Goal: Feedback & Contribution: Submit feedback/report problem

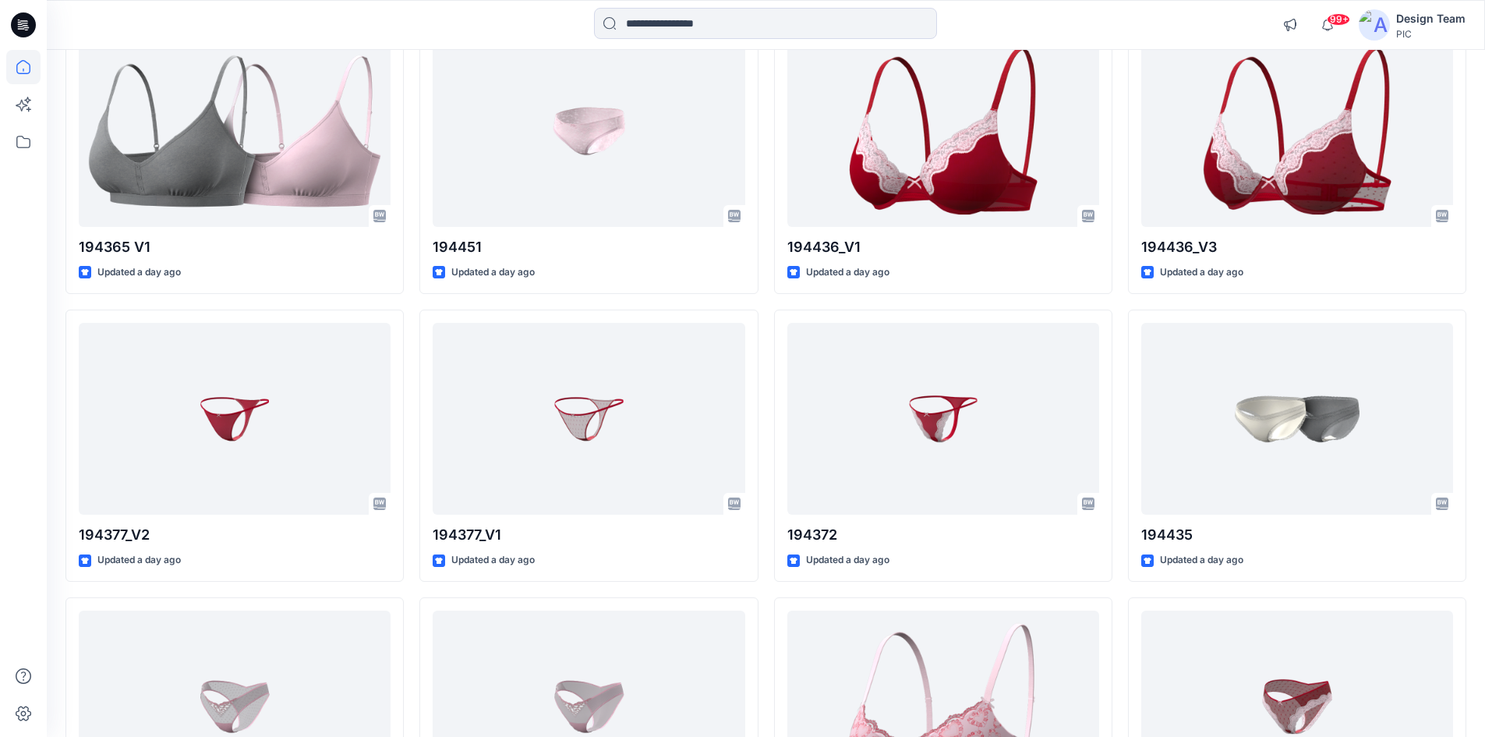
scroll to position [1637, 0]
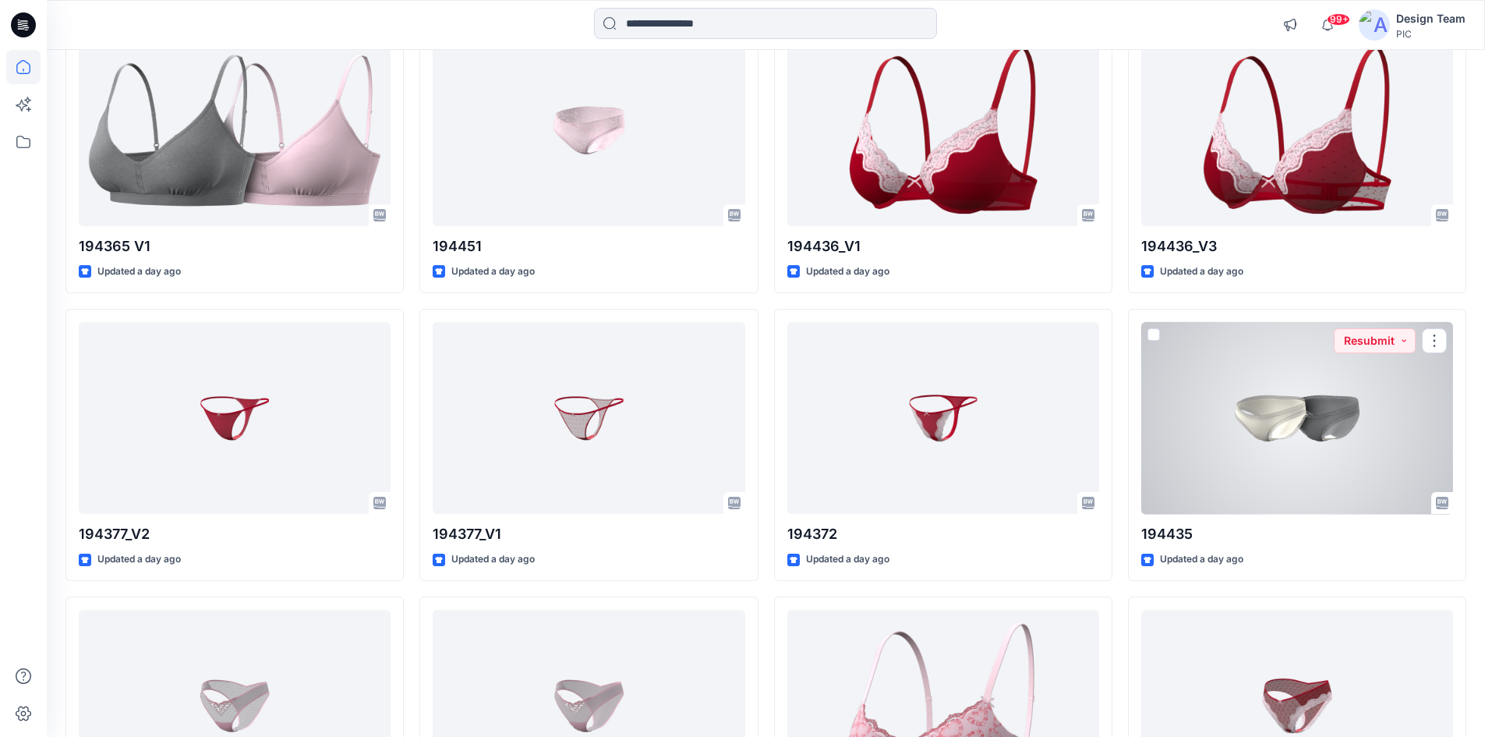
click at [1241, 374] on div at bounding box center [1297, 418] width 312 height 193
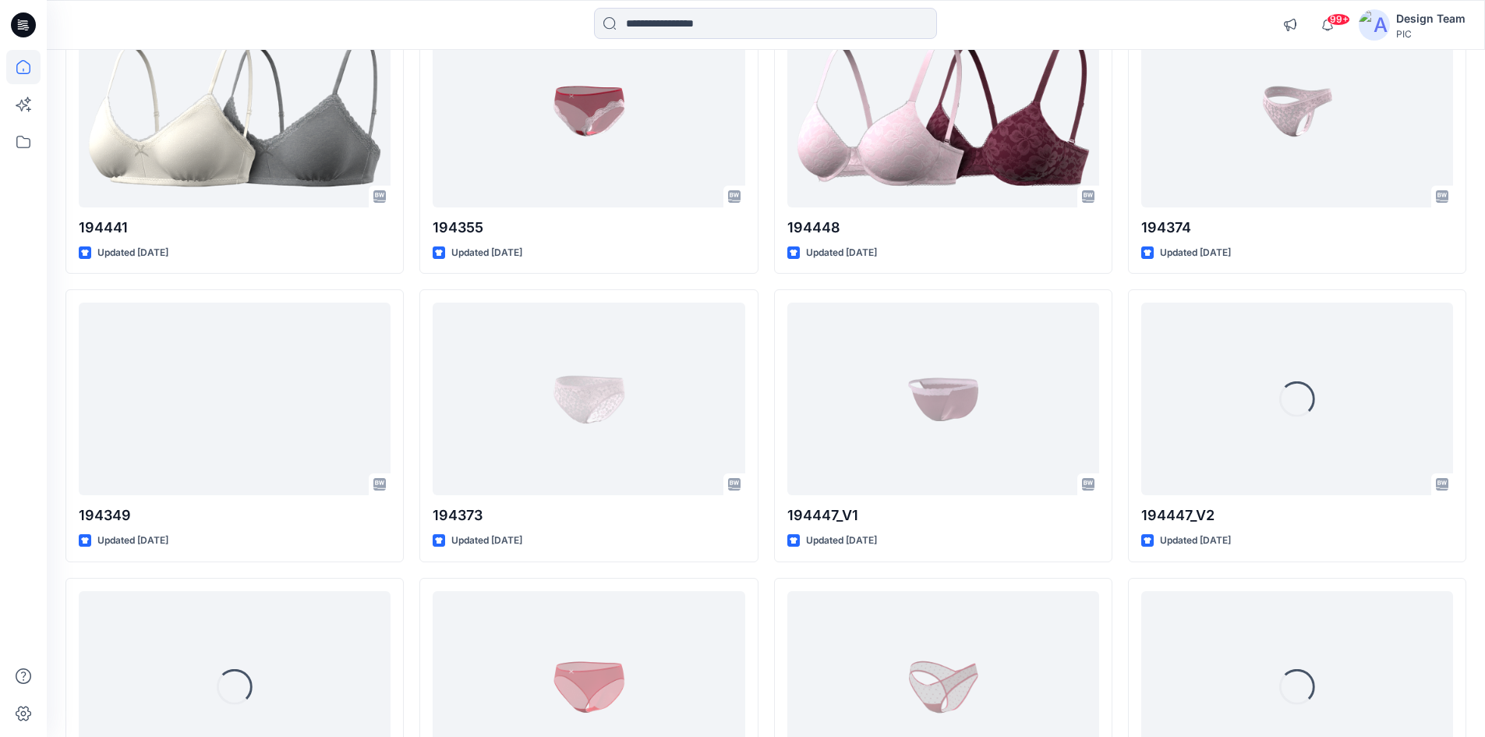
scroll to position [4247, 0]
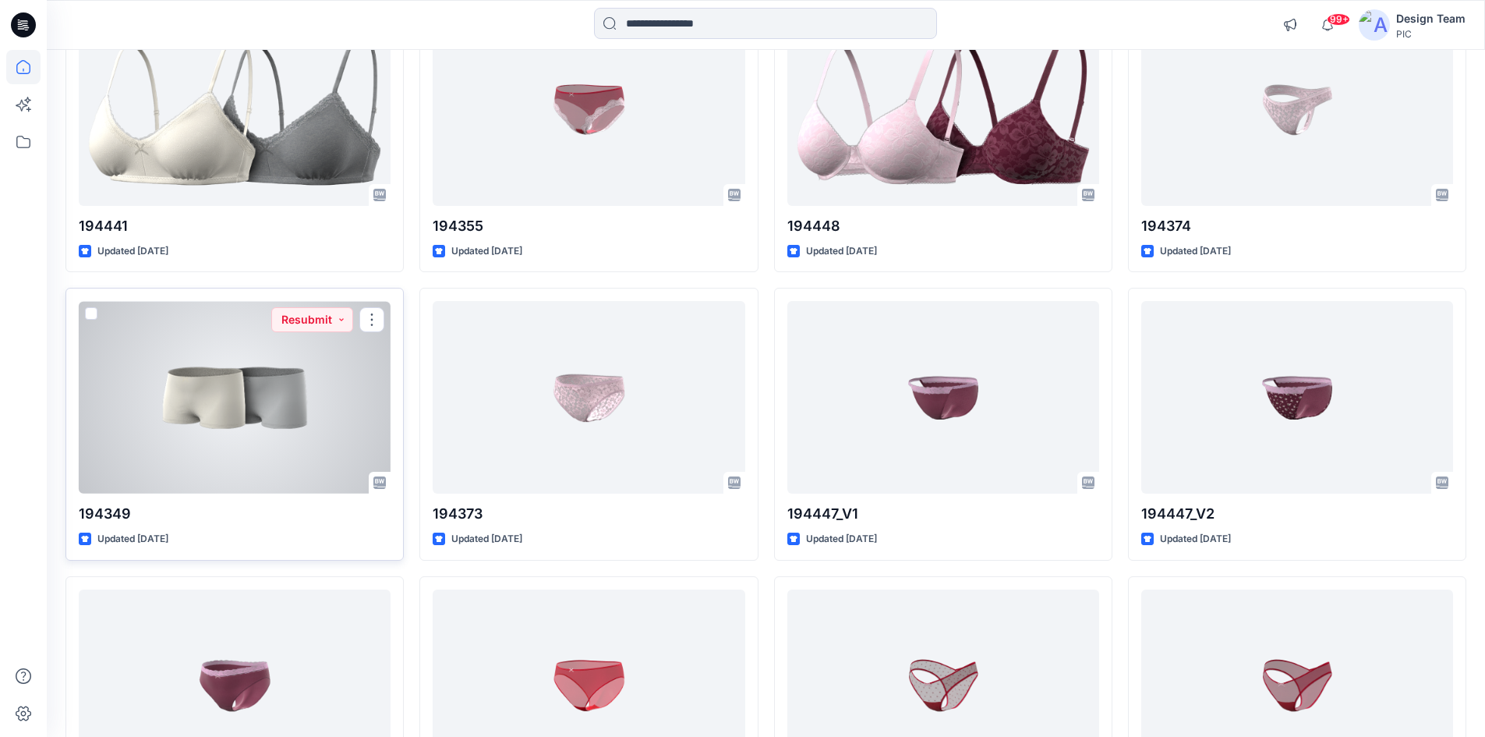
click at [175, 453] on div at bounding box center [235, 397] width 312 height 193
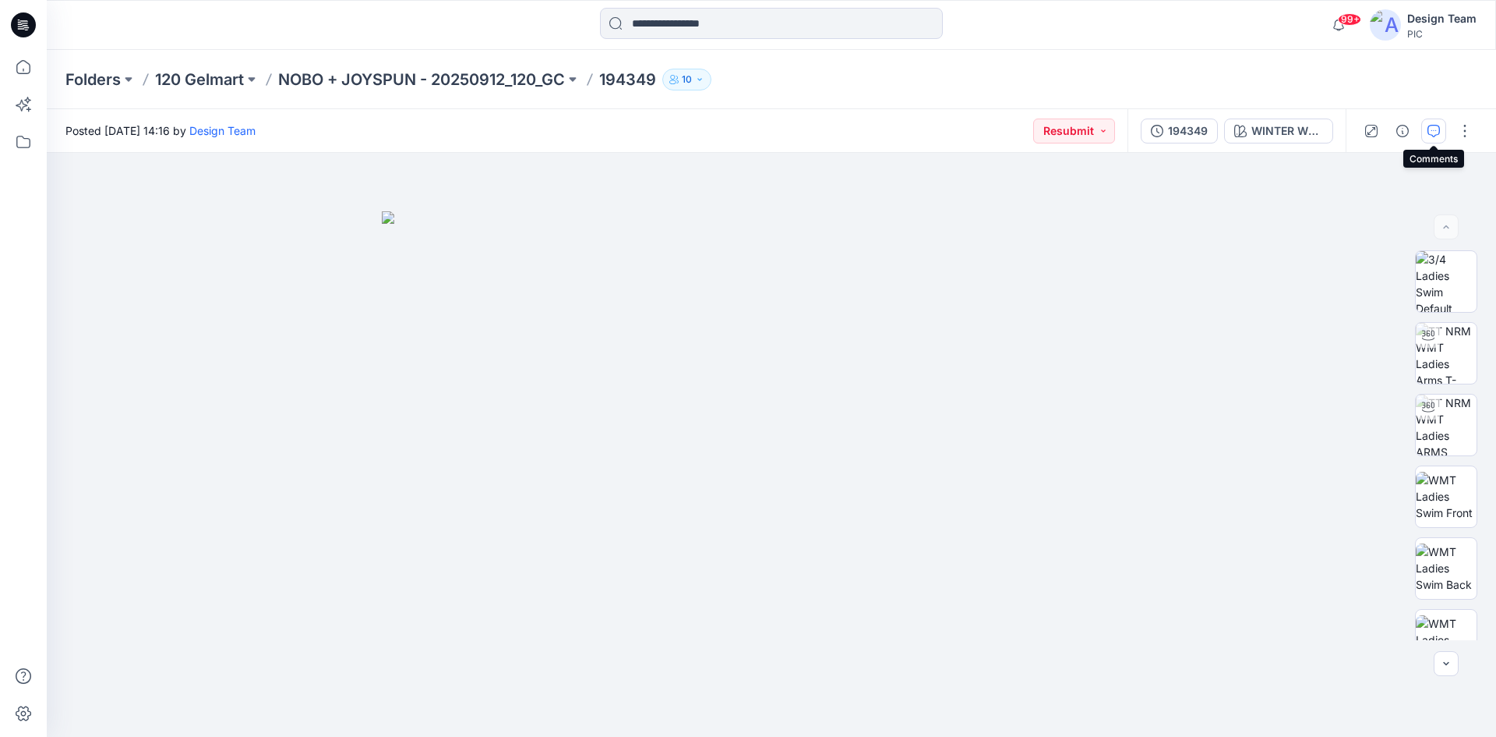
click at [1433, 136] on icon "button" at bounding box center [1434, 131] width 12 height 12
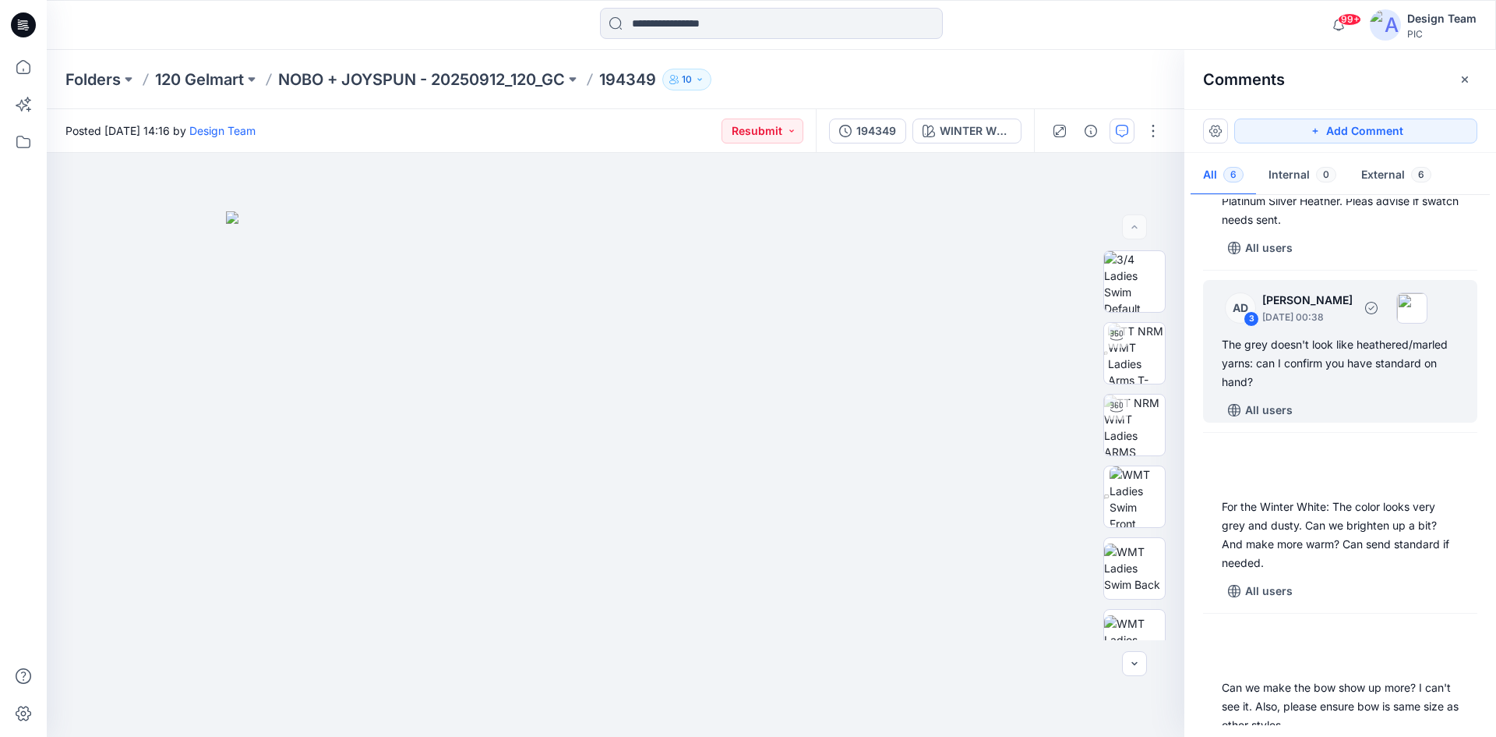
scroll to position [408, 0]
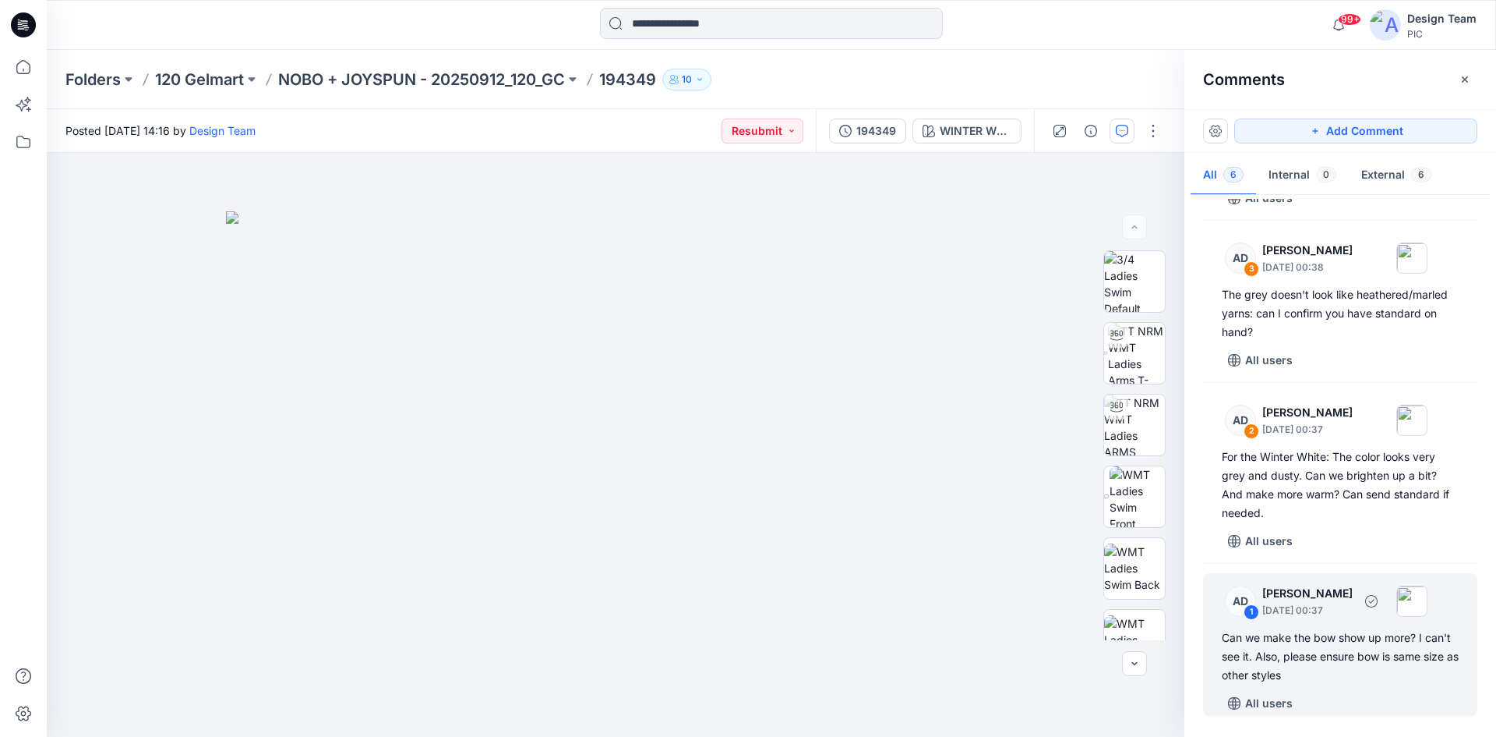
click at [1292, 659] on div "Can we make the bow show up more? I can't see it. Also, please ensure bow is sa…" at bounding box center [1340, 656] width 237 height 56
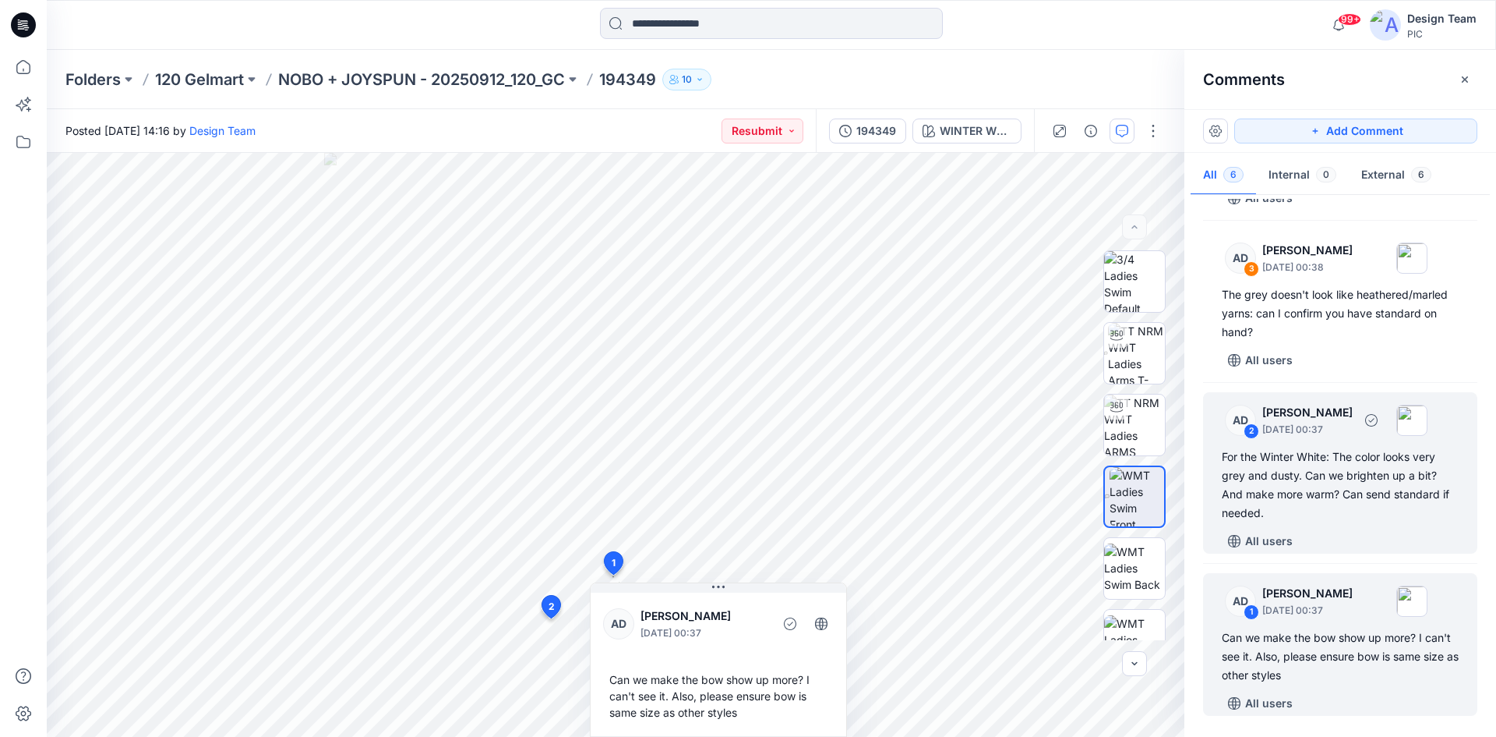
click at [1316, 485] on div "For the Winter White: The color looks very grey and dusty. Can we brighten up a…" at bounding box center [1340, 484] width 237 height 75
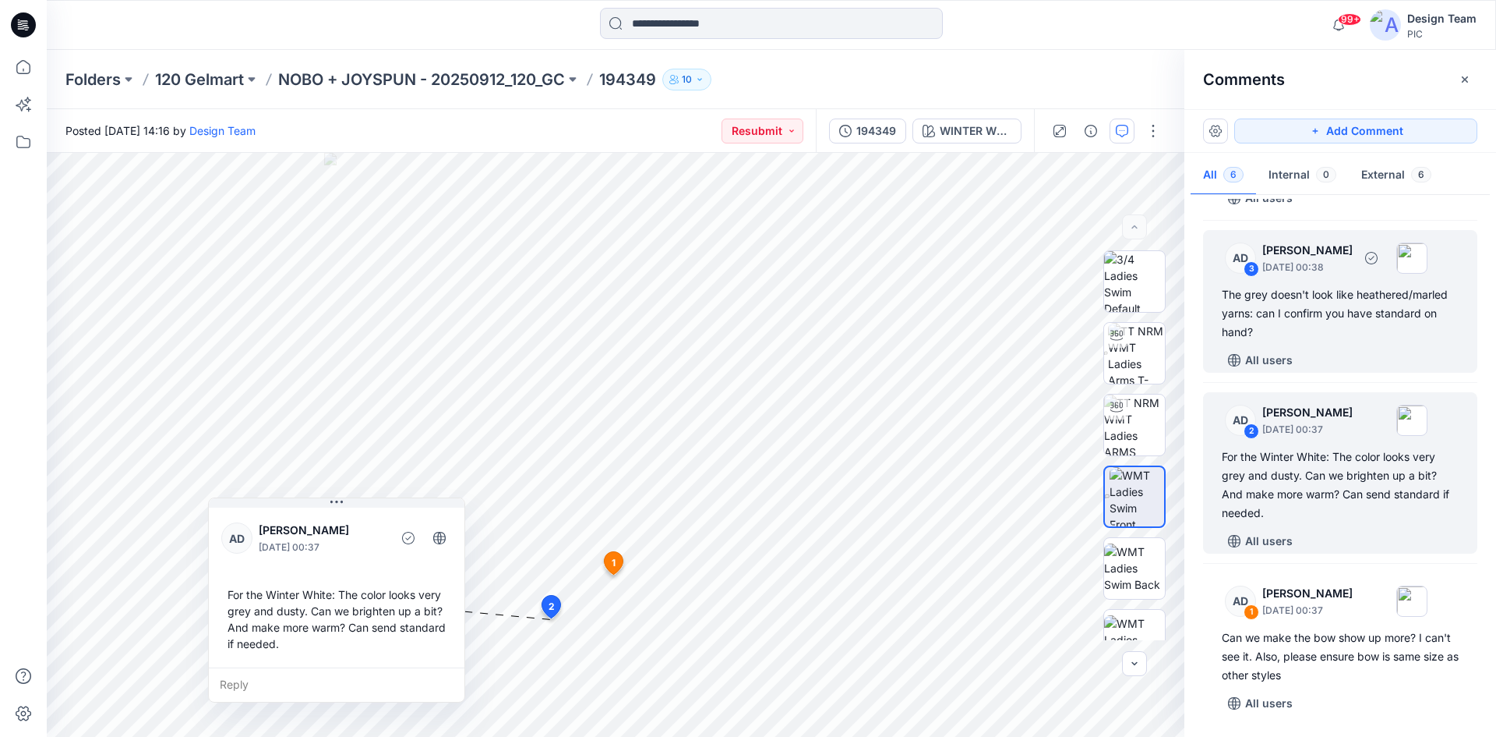
click at [1337, 304] on div "The grey doesn't look like heathered/marled yarns: can I confirm you have stand…" at bounding box center [1340, 313] width 237 height 56
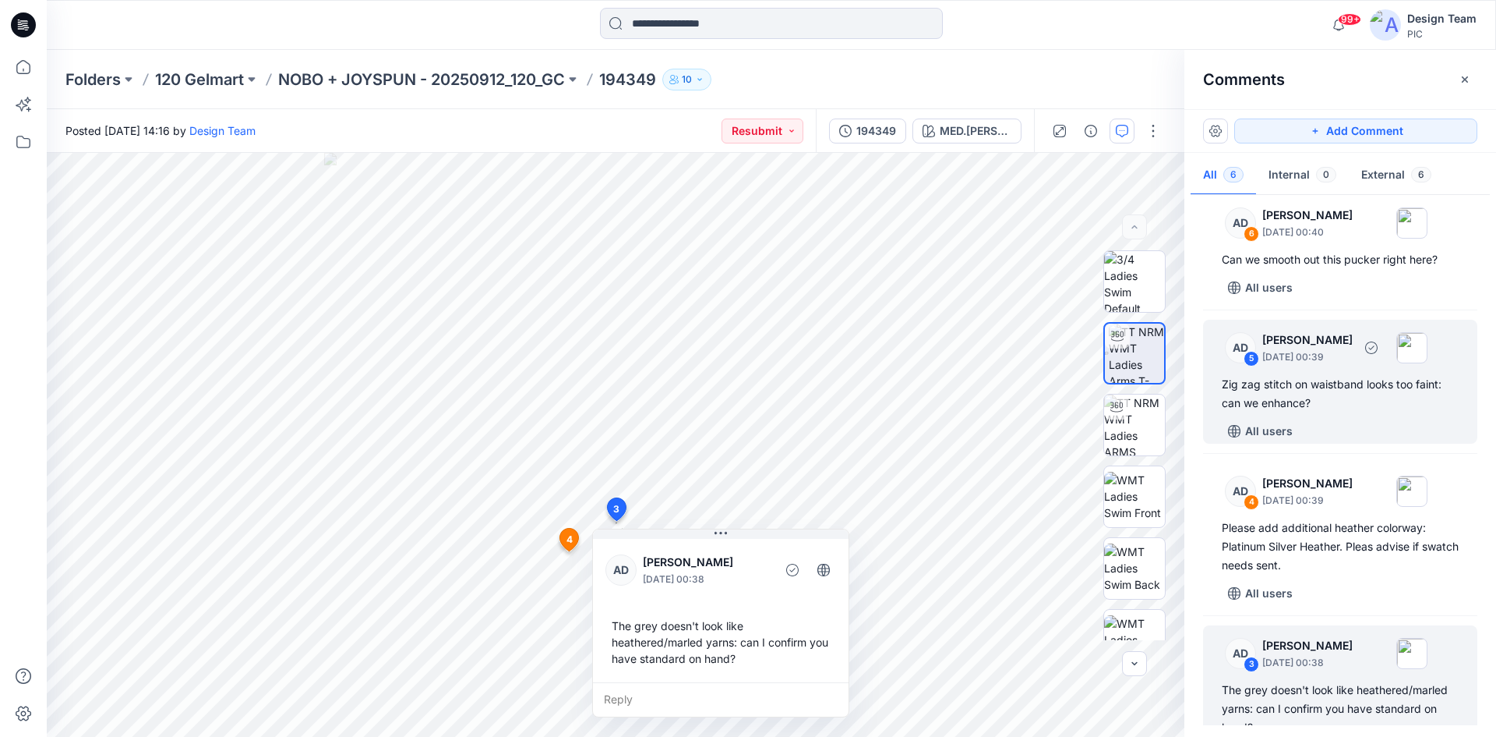
scroll to position [0, 0]
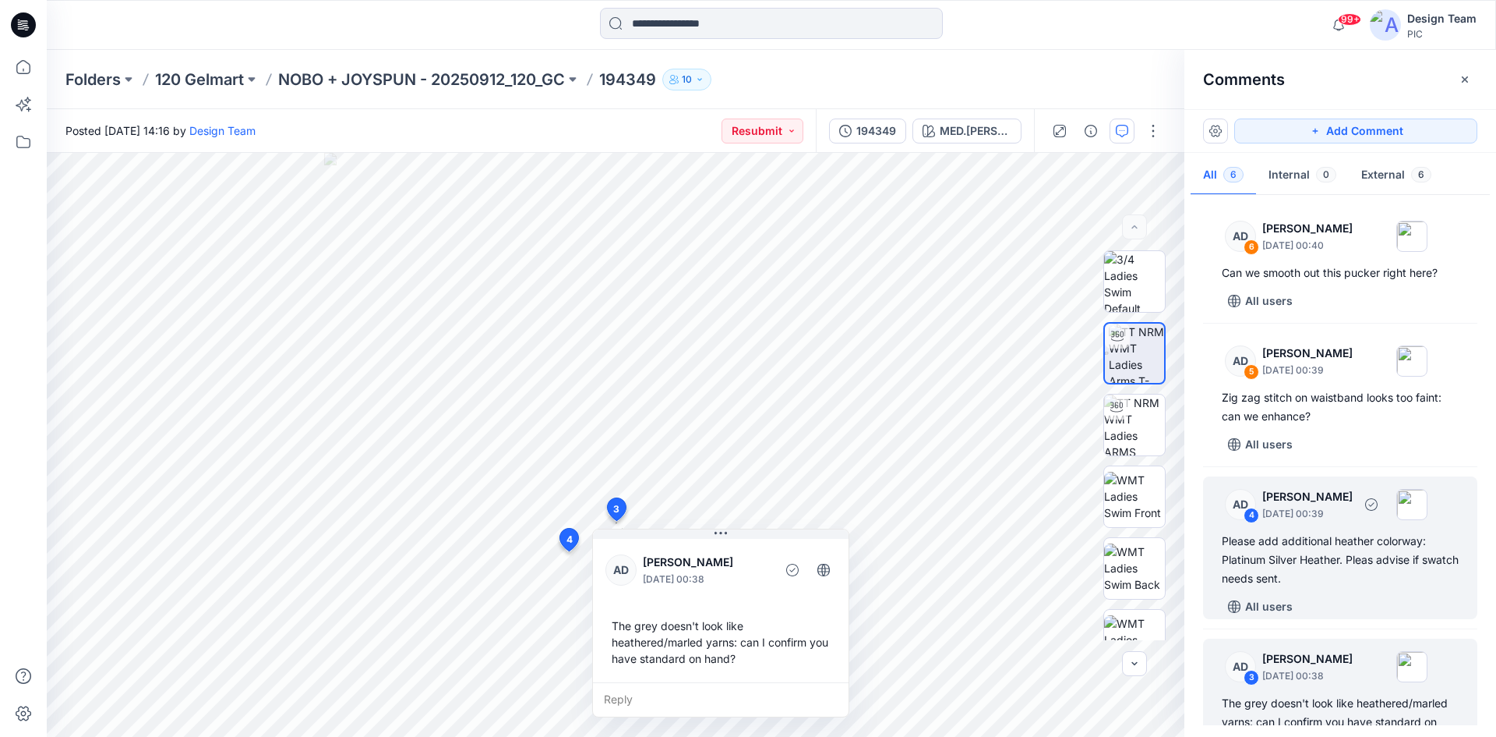
click at [1347, 545] on div "Please add additional heather colorway: Platinum Silver Heather. Pleas advise i…" at bounding box center [1340, 560] width 237 height 56
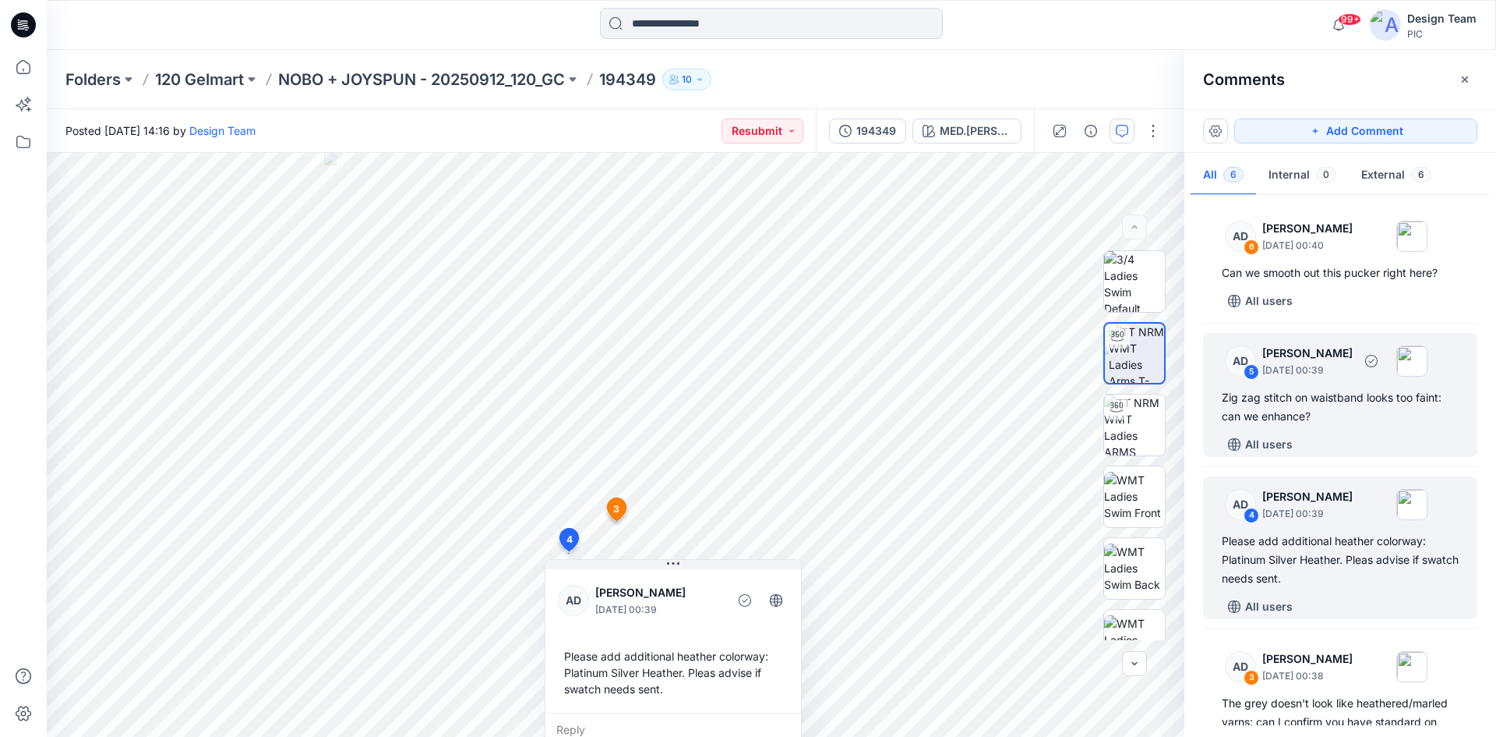
click at [1320, 405] on div "Zig zag stitch on waistband looks too faint: can we enhance?" at bounding box center [1340, 406] width 237 height 37
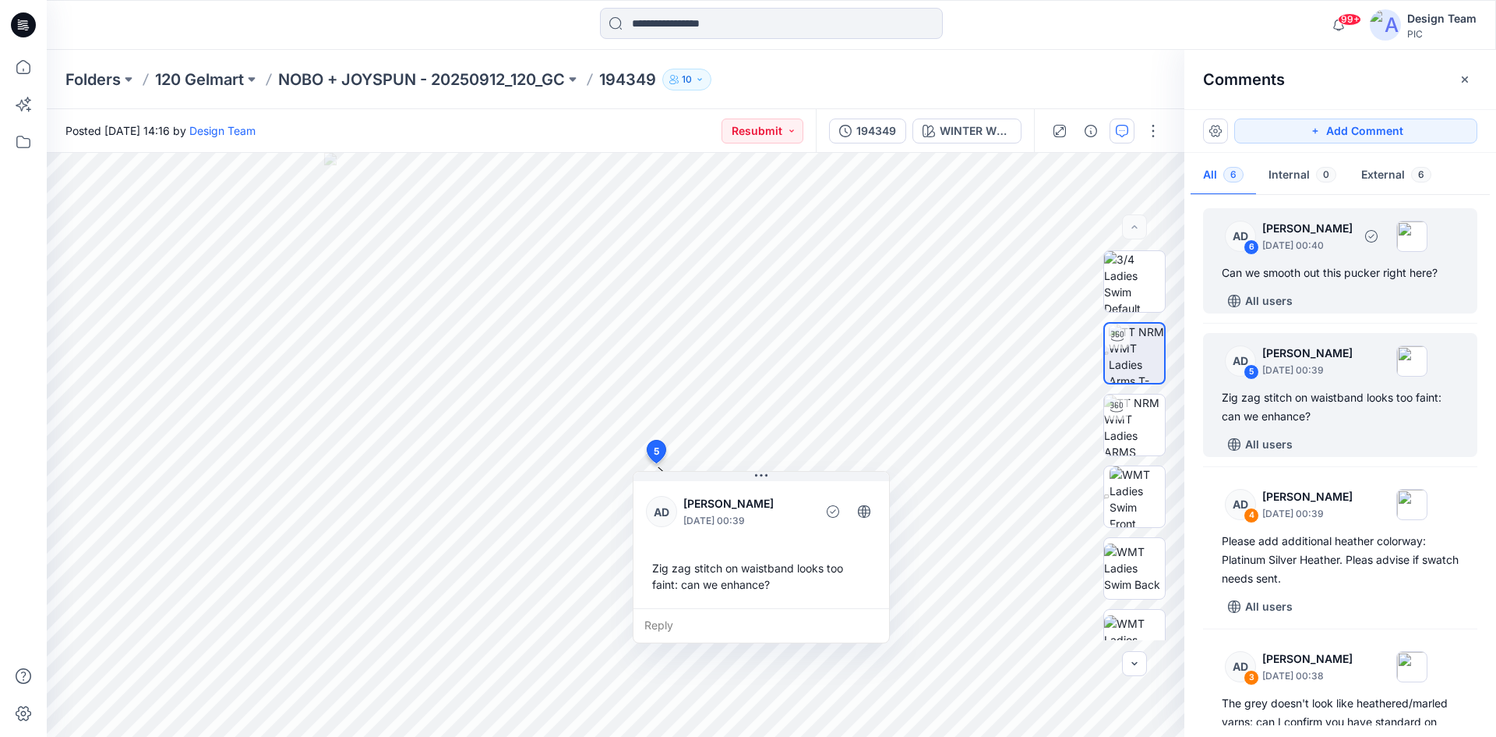
click at [1330, 267] on div "Can we smooth out this pucker right here?" at bounding box center [1340, 272] width 237 height 19
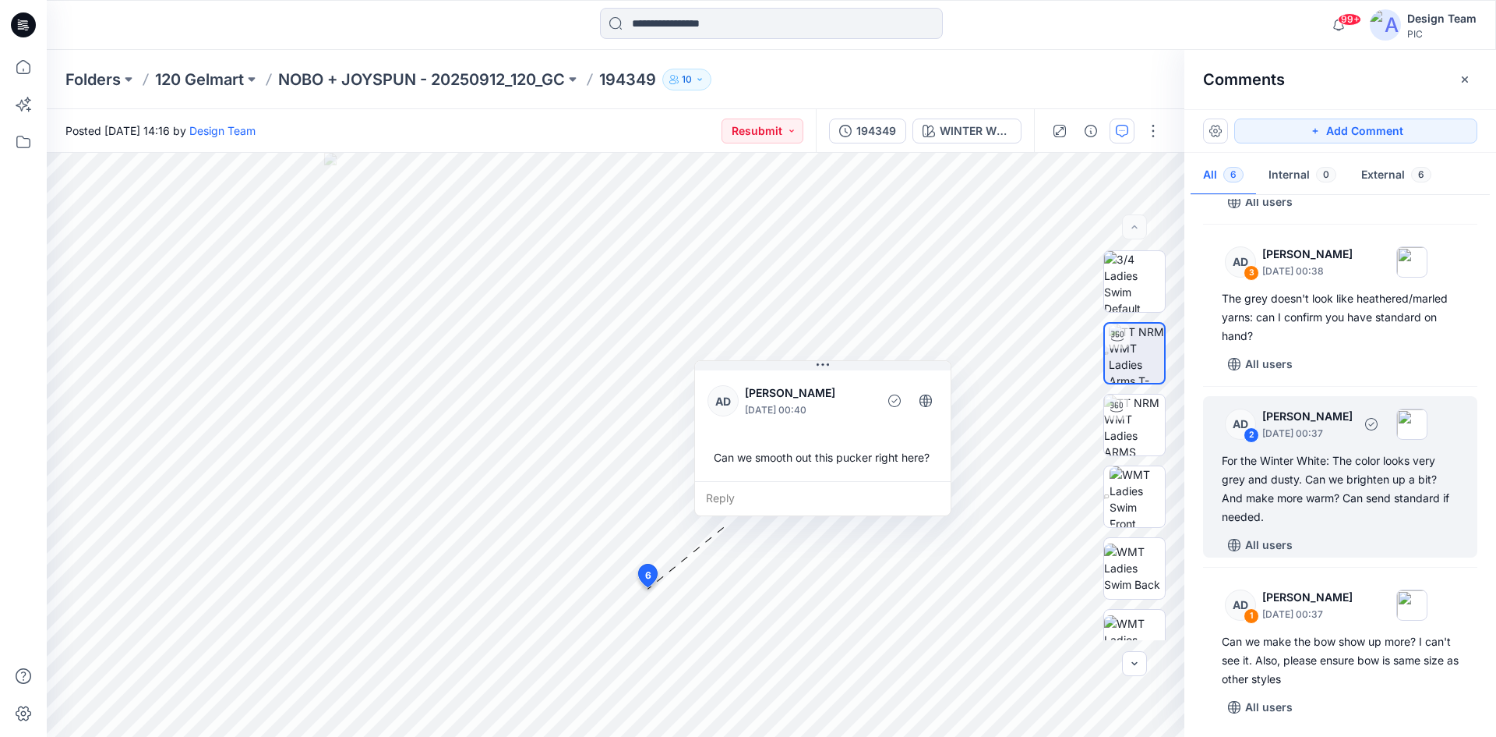
scroll to position [408, 0]
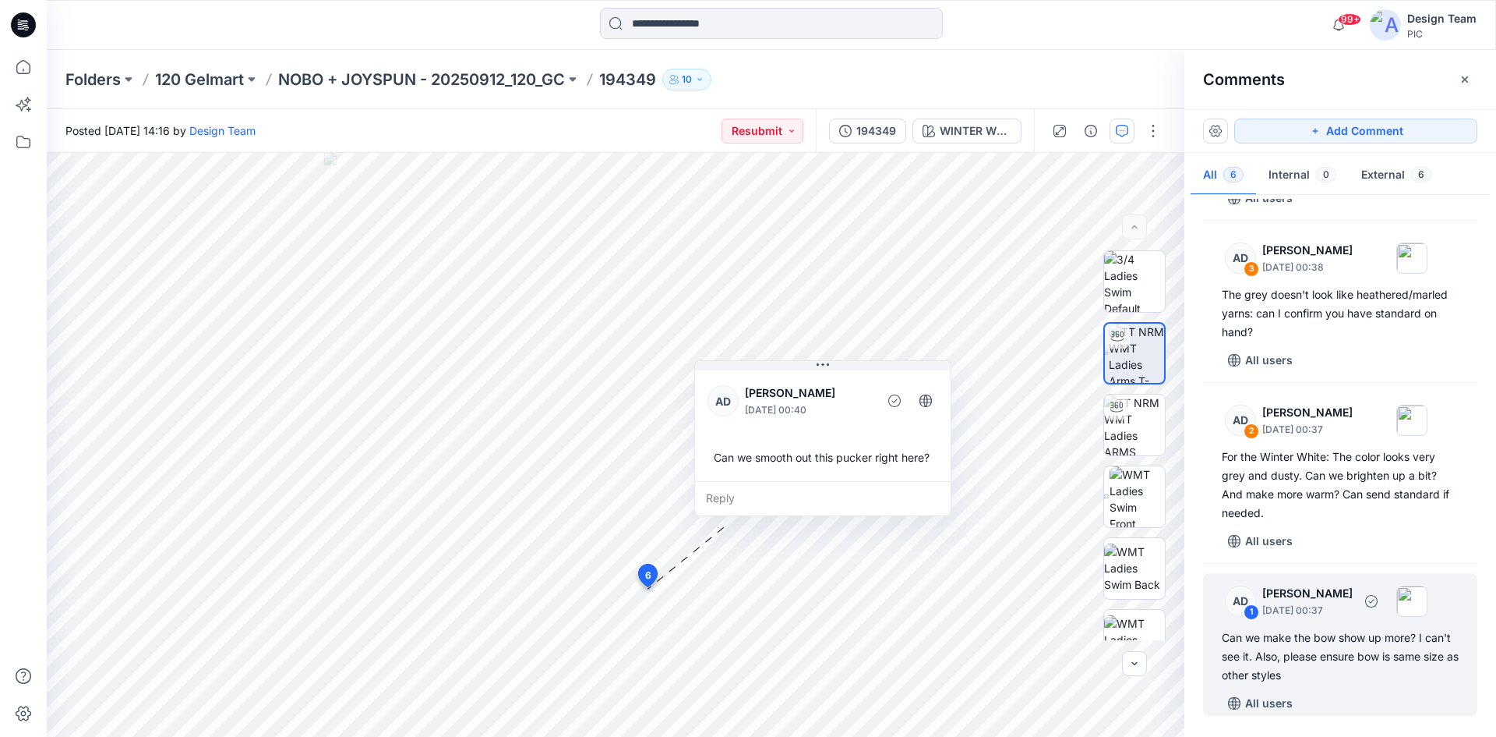
click at [1336, 664] on div "Can we make the bow show up more? I can't see it. Also, please ensure bow is sa…" at bounding box center [1340, 656] width 237 height 56
